Goal: Find specific page/section: Find specific page/section

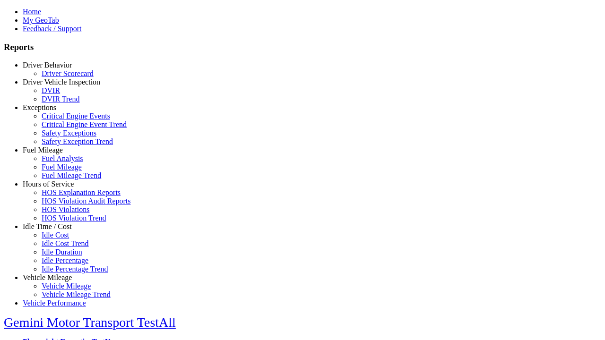
click at [54, 112] on link "Exceptions" at bounding box center [40, 108] width 34 height 8
click at [61, 146] on link "Safety Exception Trend" at bounding box center [77, 142] width 71 height 8
select select "**********"
type input "**********"
